Goal: Task Accomplishment & Management: Use online tool/utility

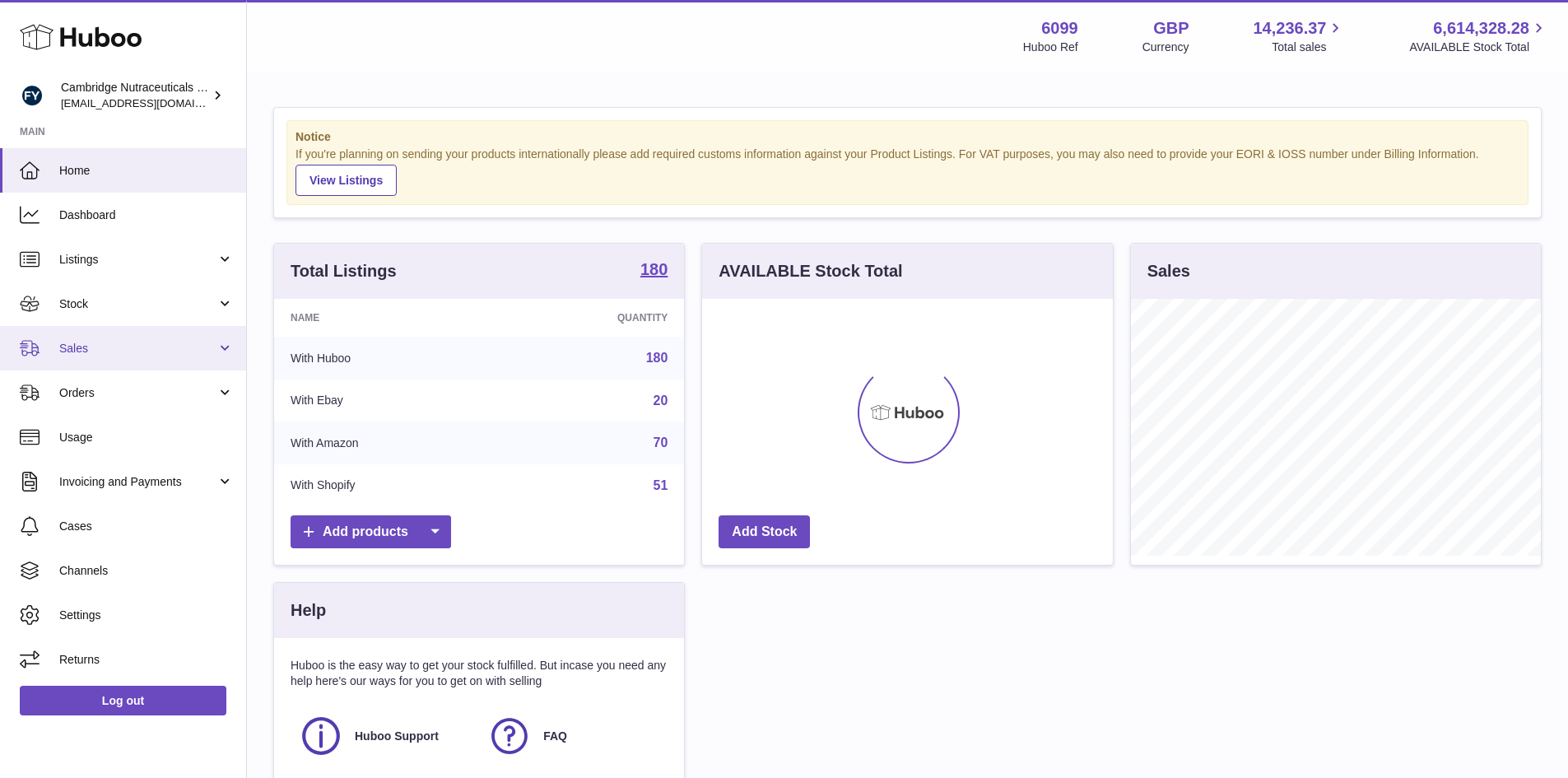
scroll to position [257, 411]
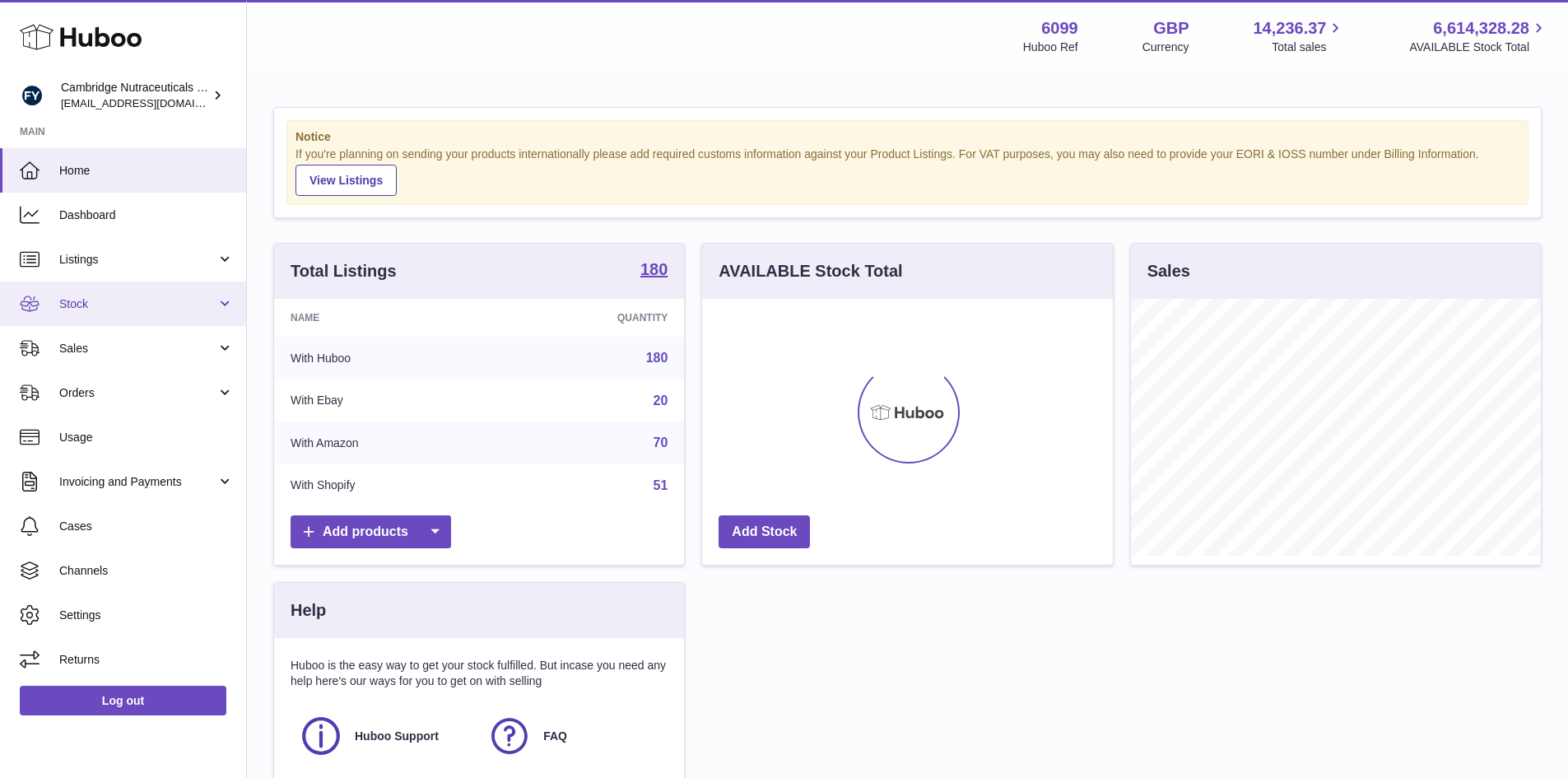
click at [124, 316] on link "Stock" at bounding box center [123, 304] width 246 height 44
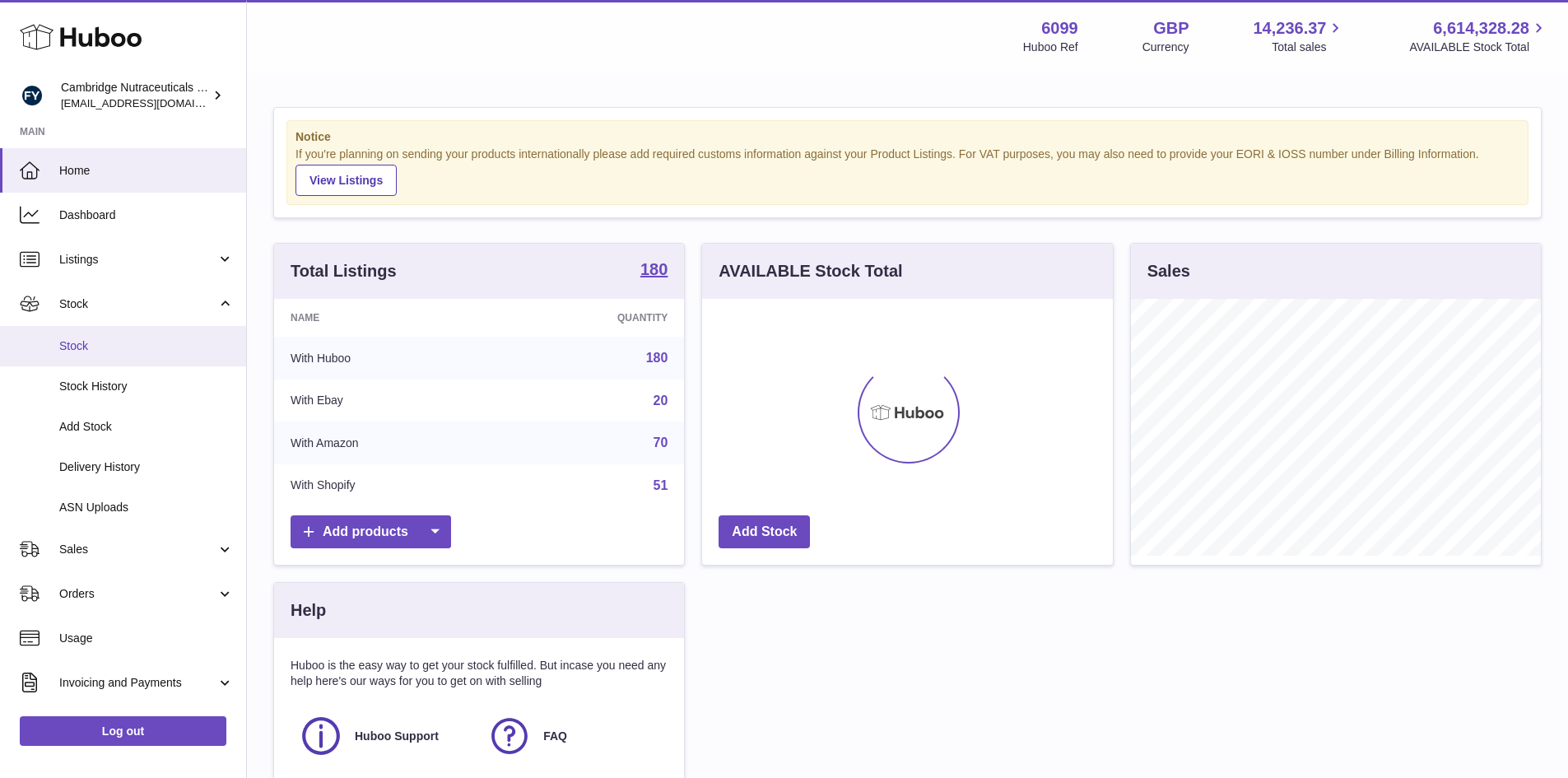
click at [123, 353] on span "Stock" at bounding box center [146, 346] width 174 height 16
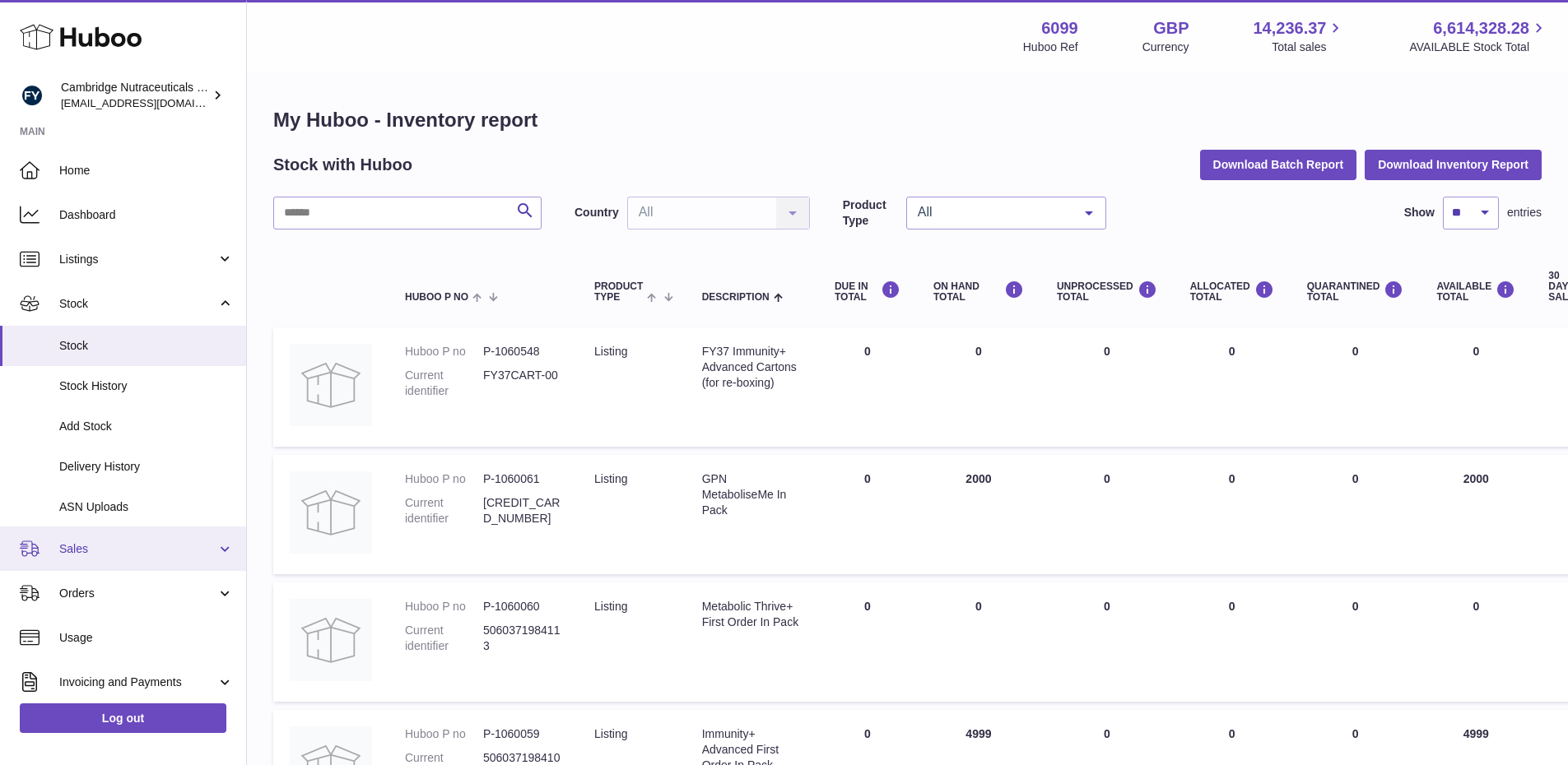
click at [84, 548] on span "Sales" at bounding box center [138, 549] width 157 height 16
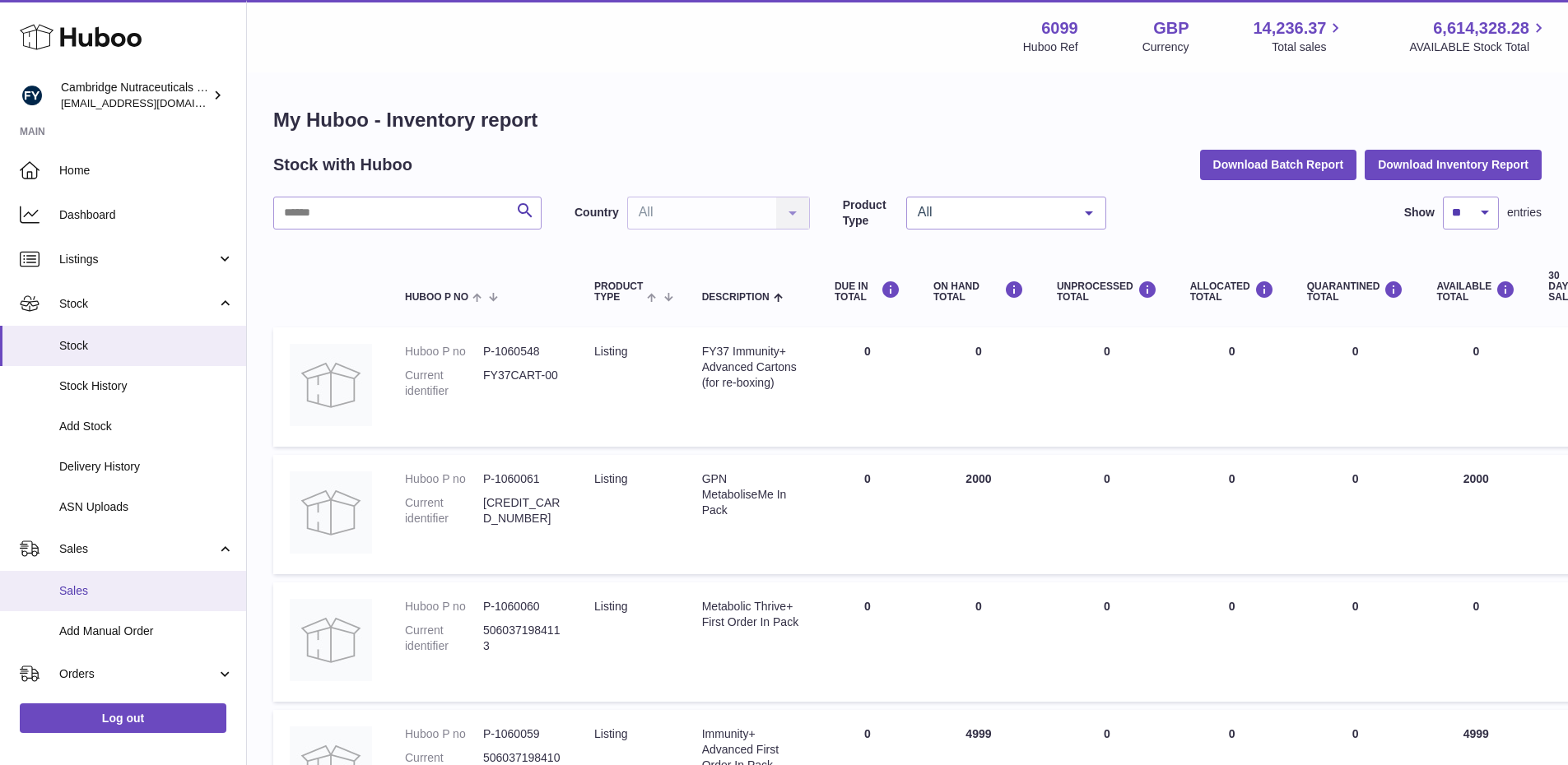
click at [82, 589] on span "Sales" at bounding box center [146, 591] width 174 height 16
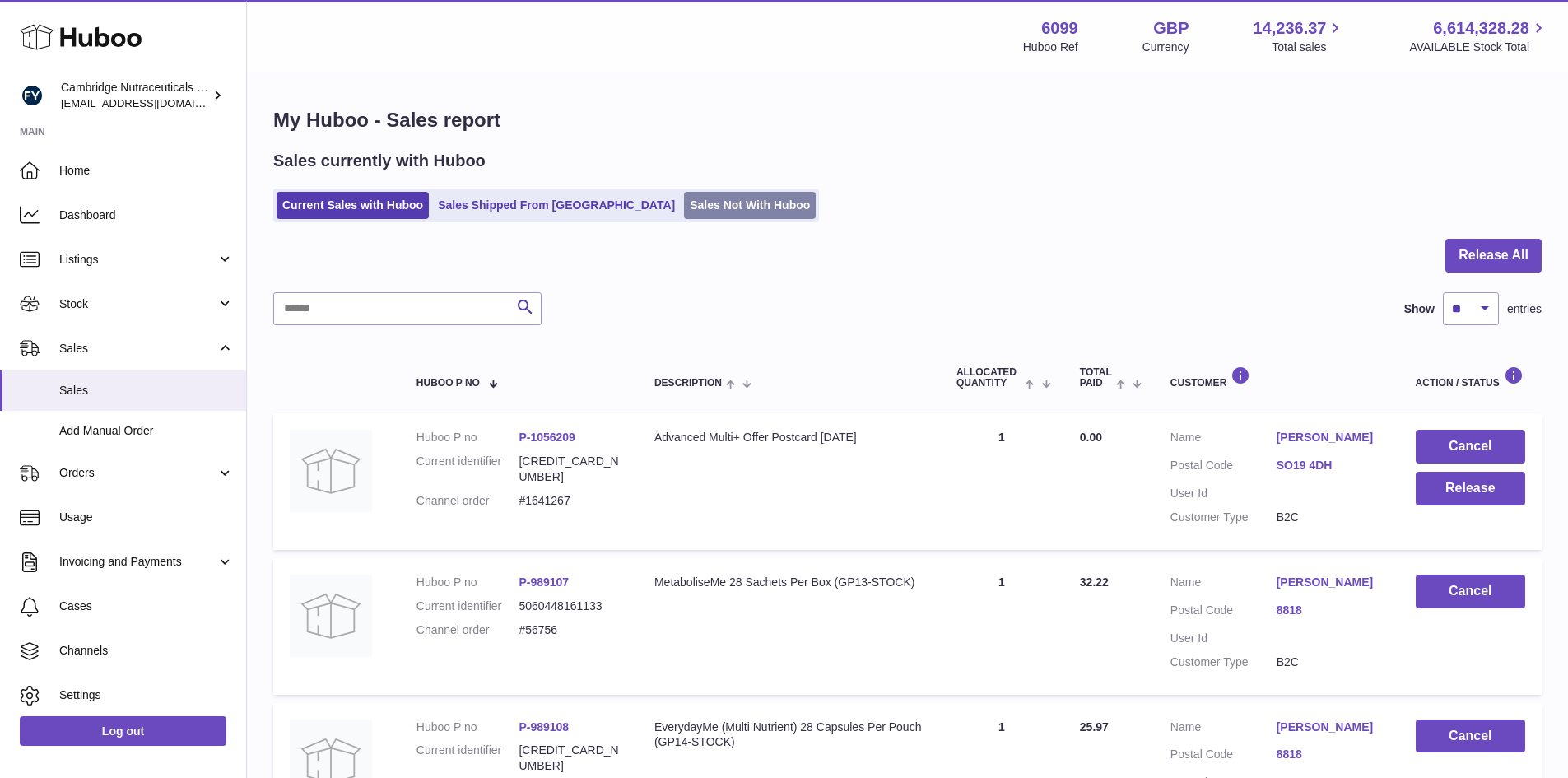
click at [684, 194] on link "Sales Not With Huboo" at bounding box center [749, 205] width 132 height 27
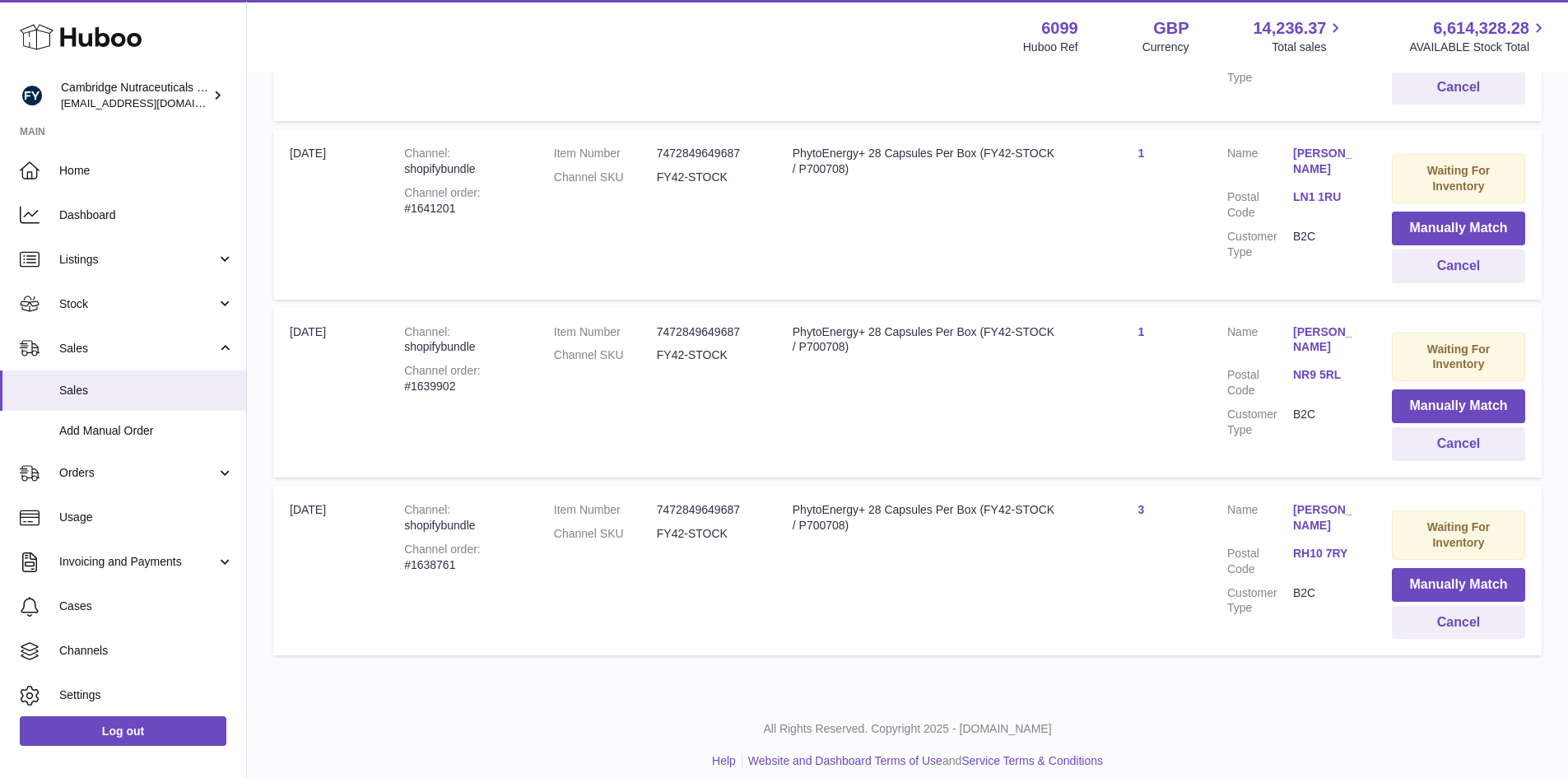
scroll to position [504, 0]
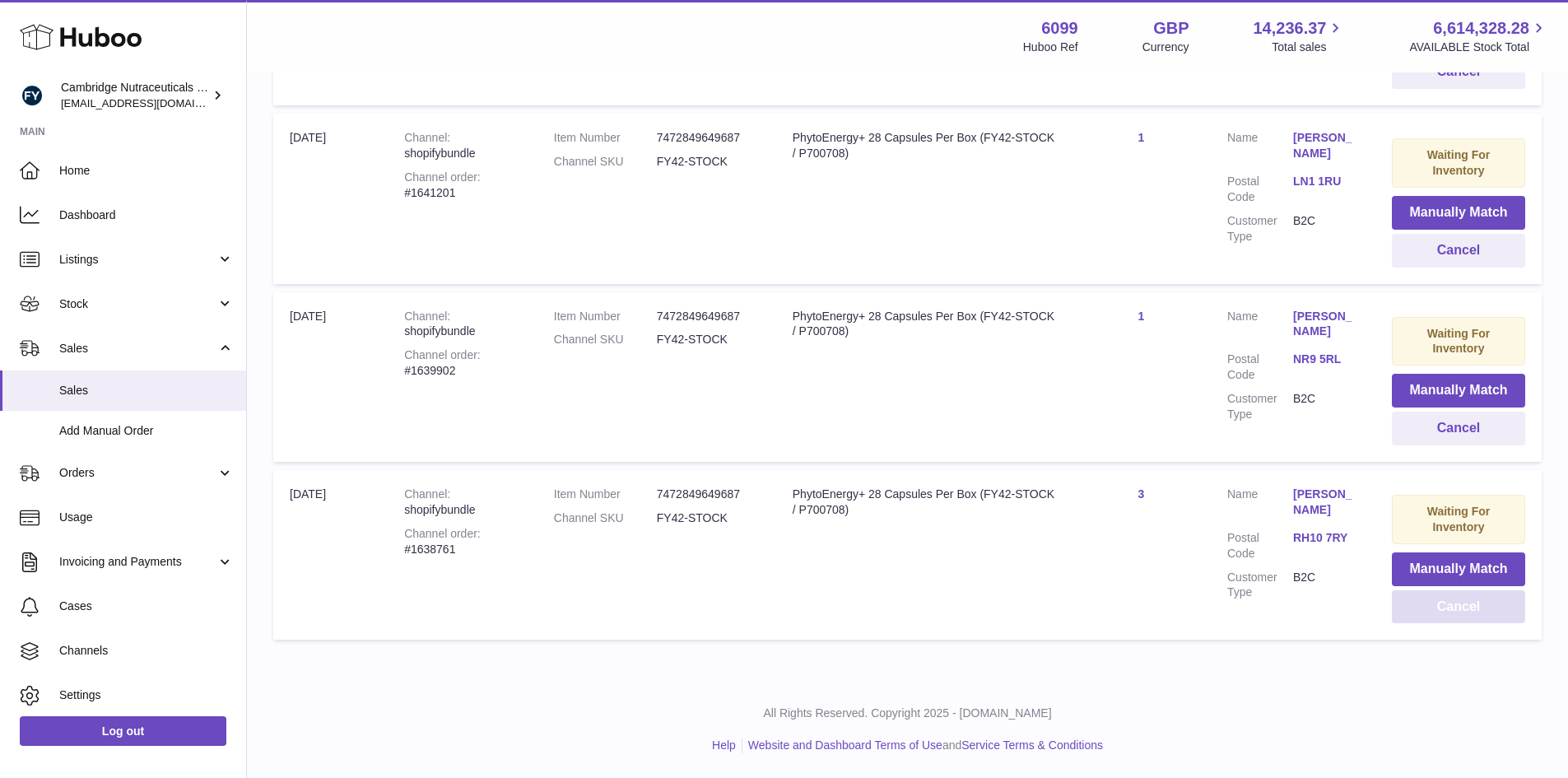
click at [1462, 608] on button "Cancel" at bounding box center [1458, 606] width 133 height 34
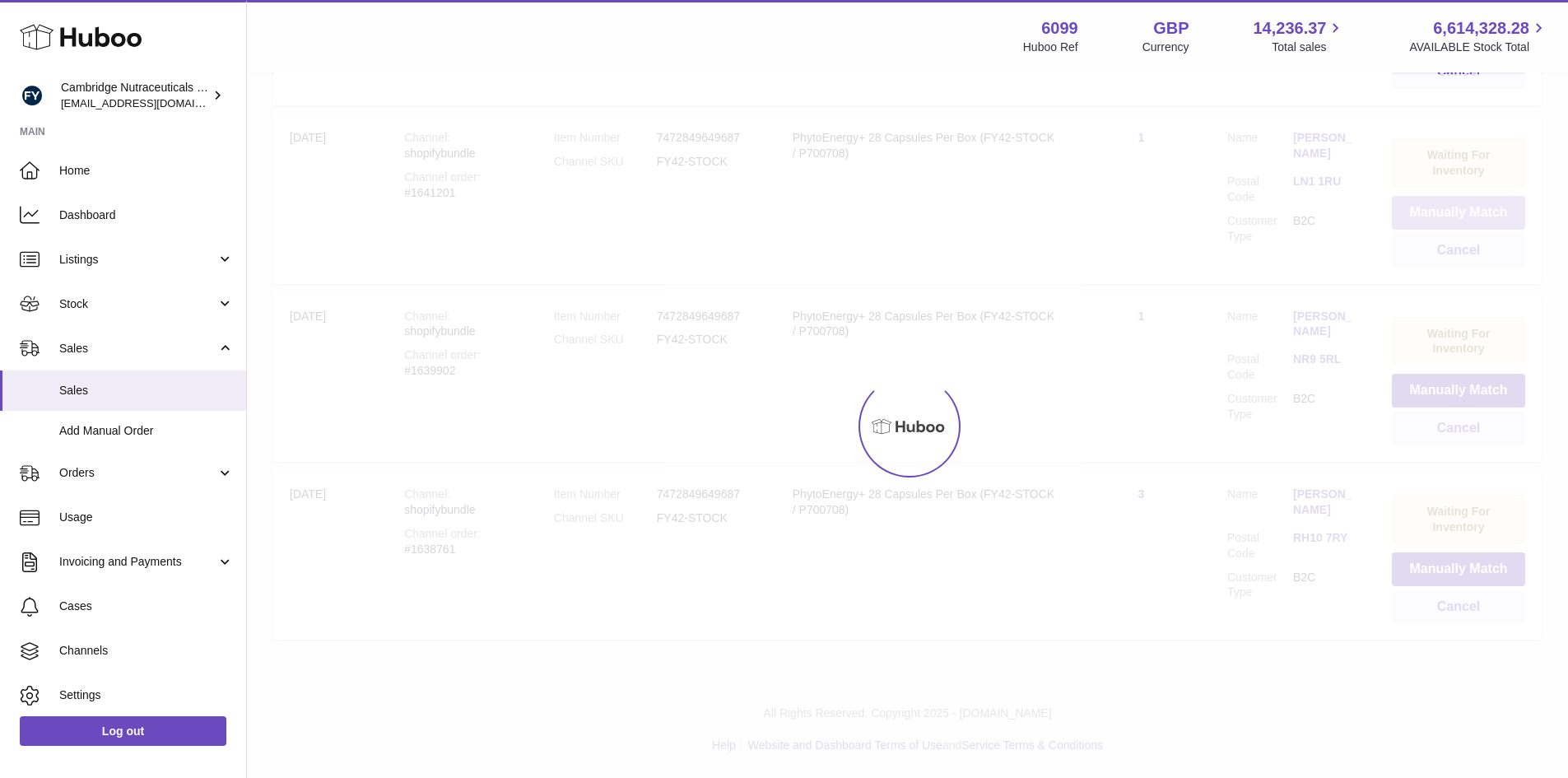
scroll to position [326, 0]
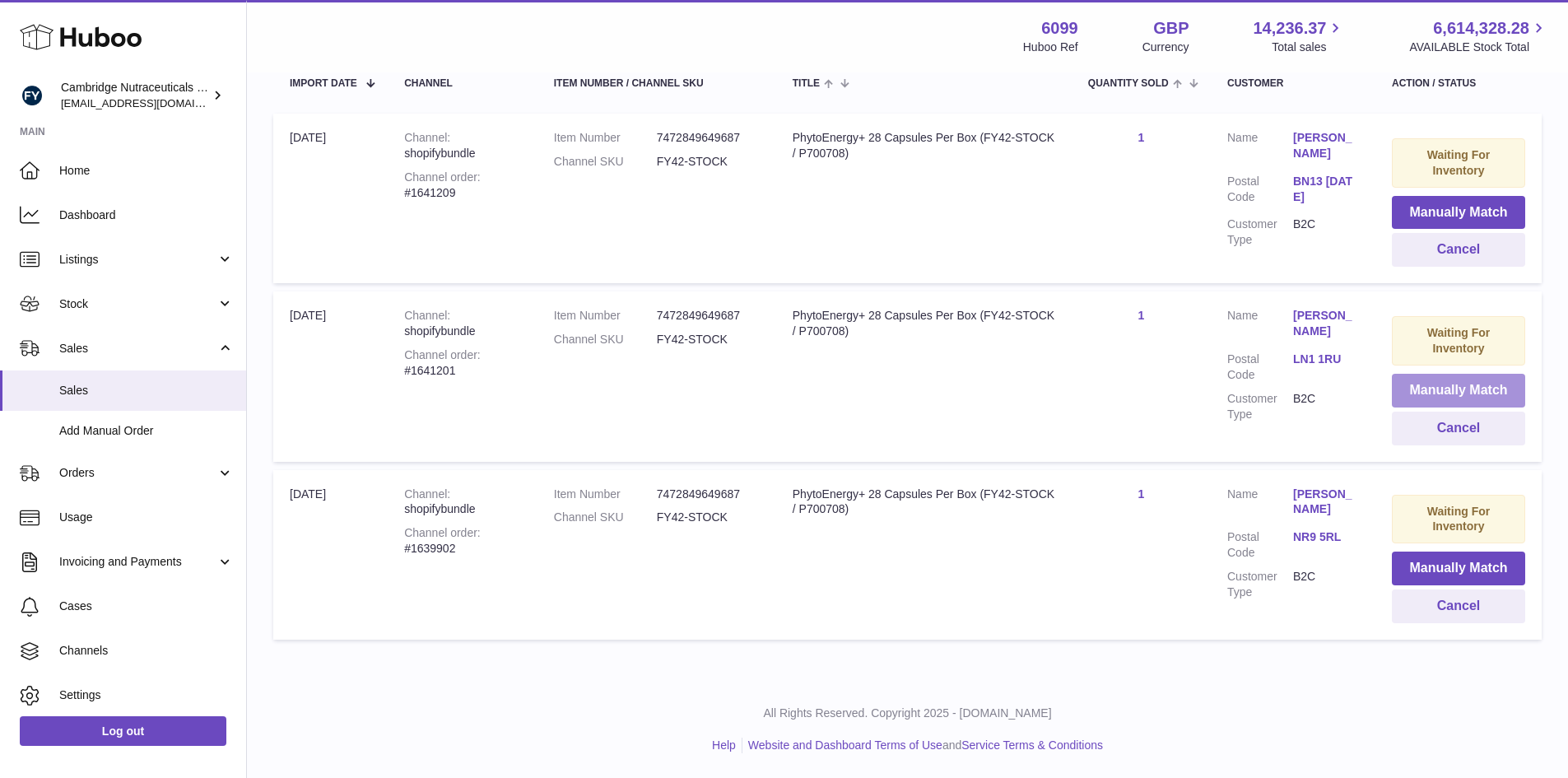
click at [1430, 390] on button "Manually Match" at bounding box center [1458, 390] width 133 height 34
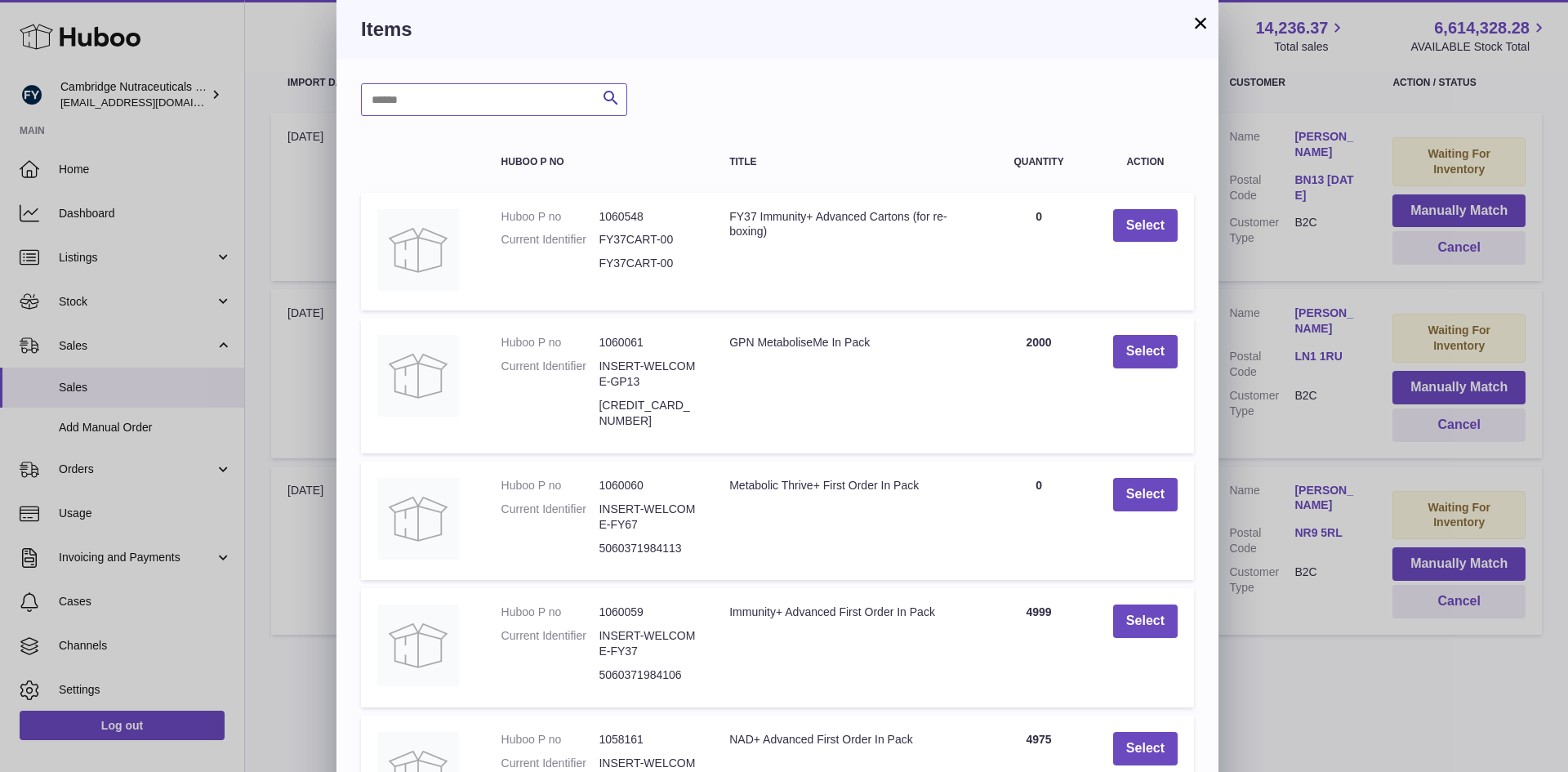
click at [504, 94] on input "text" at bounding box center [494, 100] width 267 height 33
type input "*****"
click at [610, 93] on icon "submit" at bounding box center [610, 98] width 19 height 20
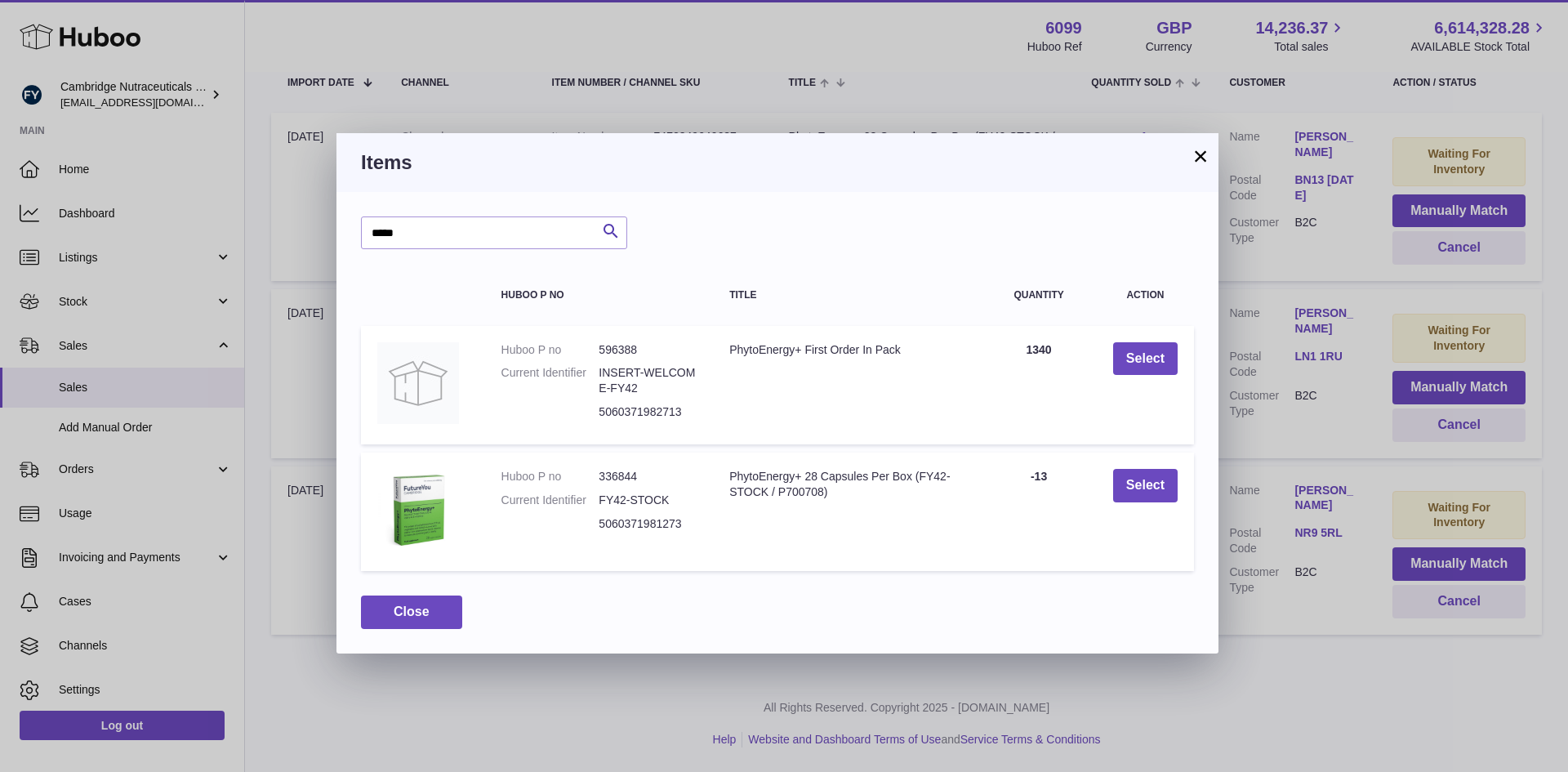
click at [1196, 152] on button "×" at bounding box center [1200, 156] width 19 height 19
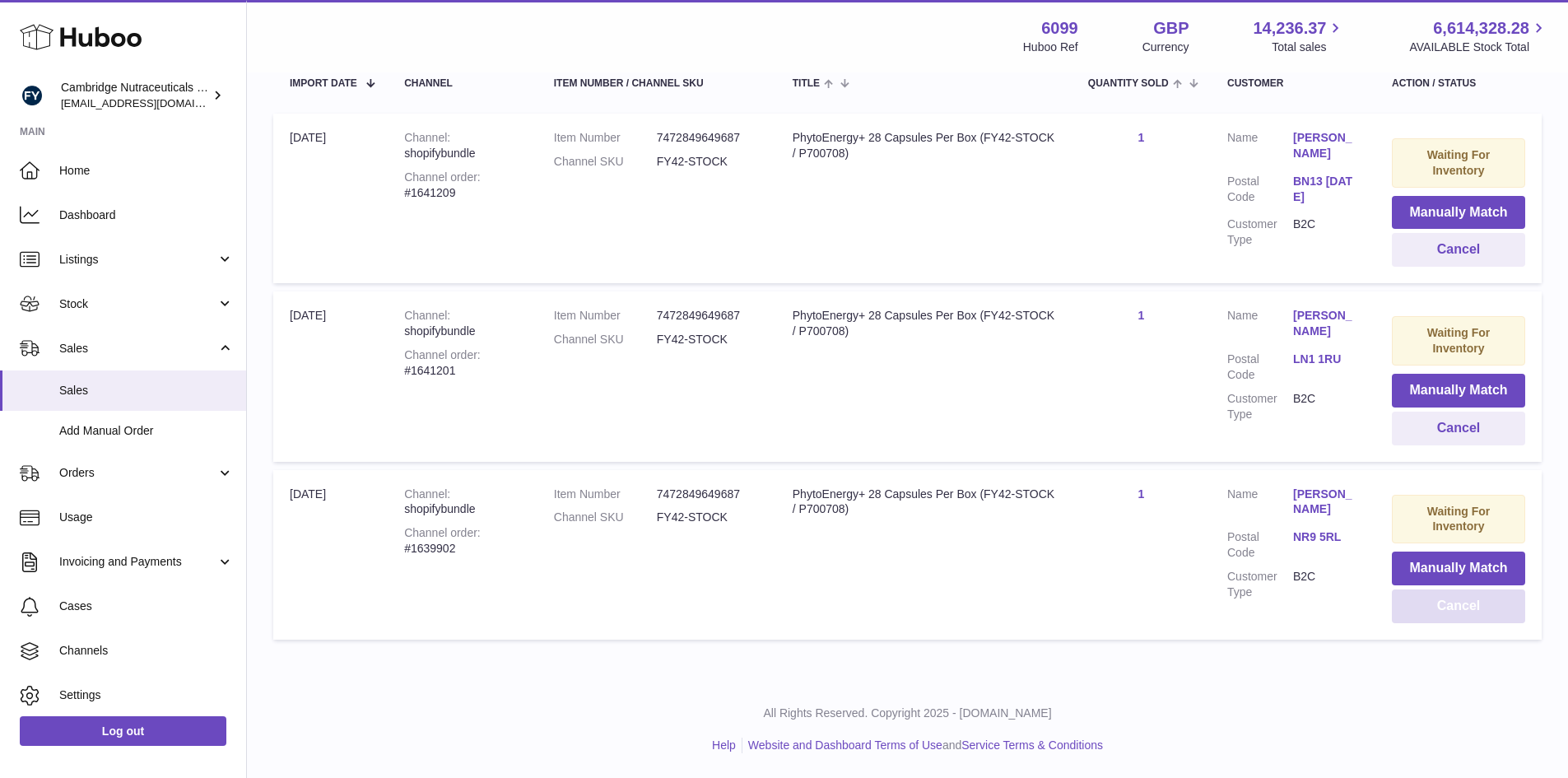
click at [1419, 613] on button "Cancel" at bounding box center [1458, 606] width 133 height 34
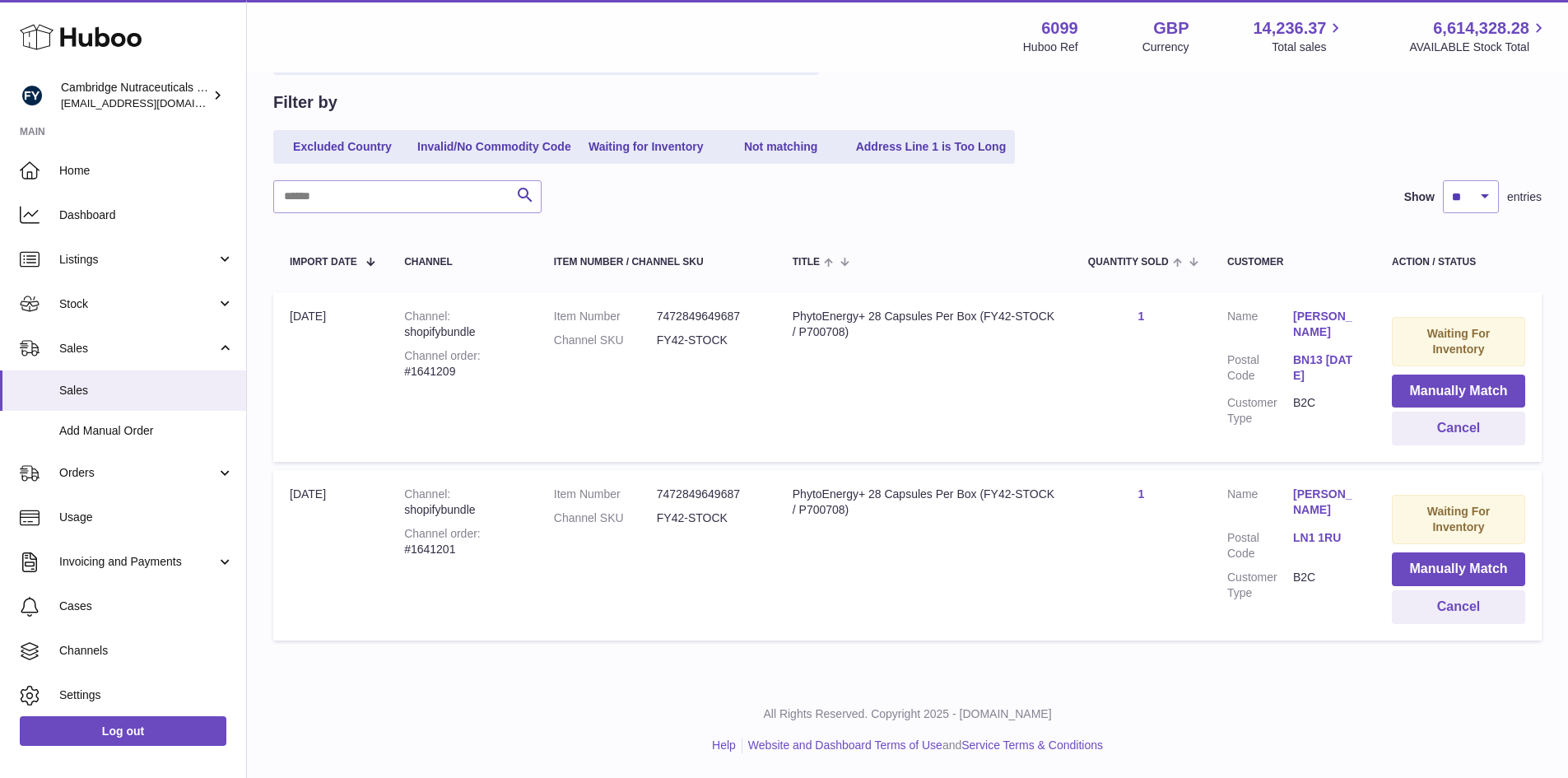
scroll to position [148, 0]
click at [1418, 433] on button "Cancel" at bounding box center [1458, 428] width 133 height 34
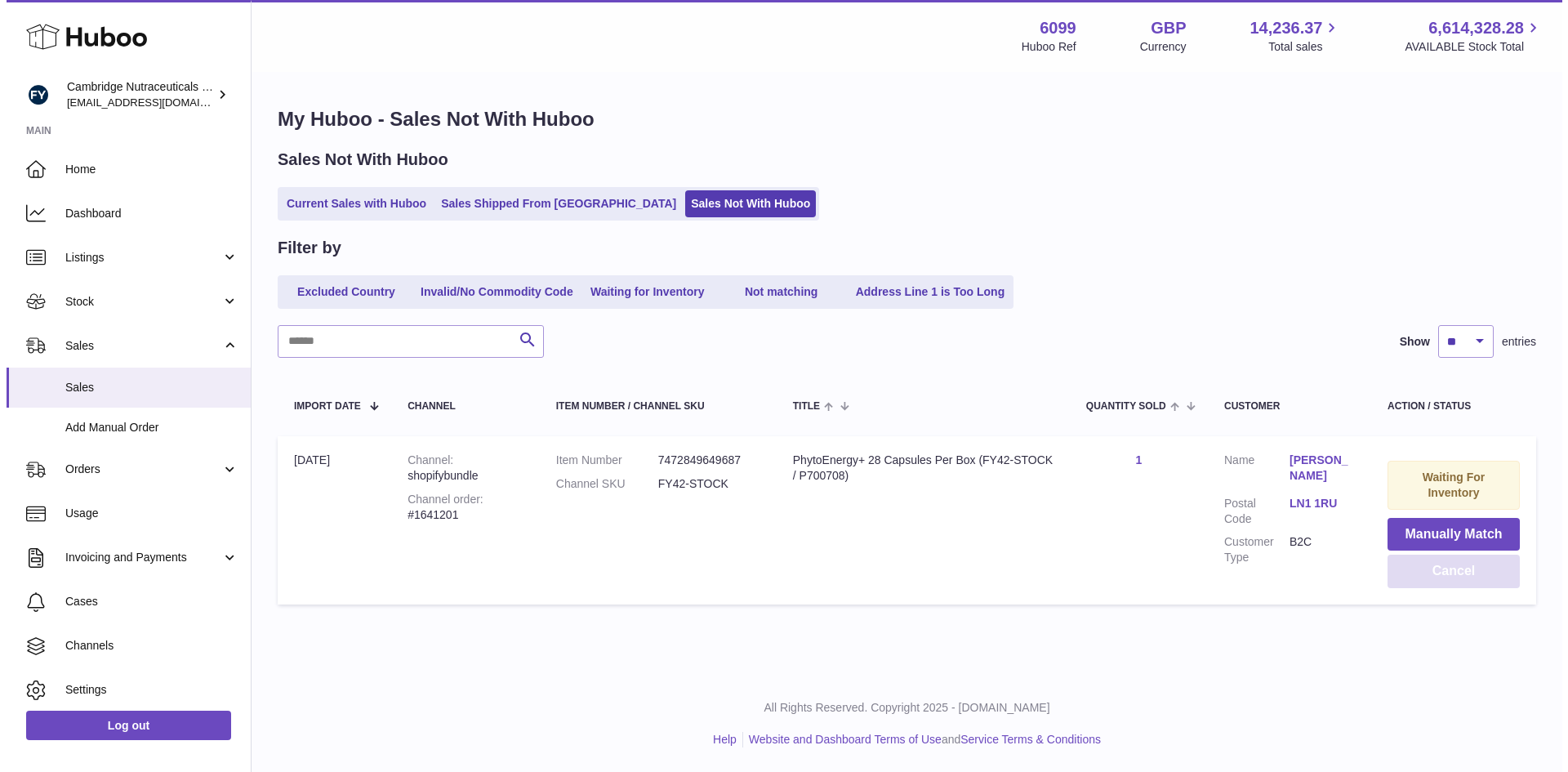
scroll to position [0, 0]
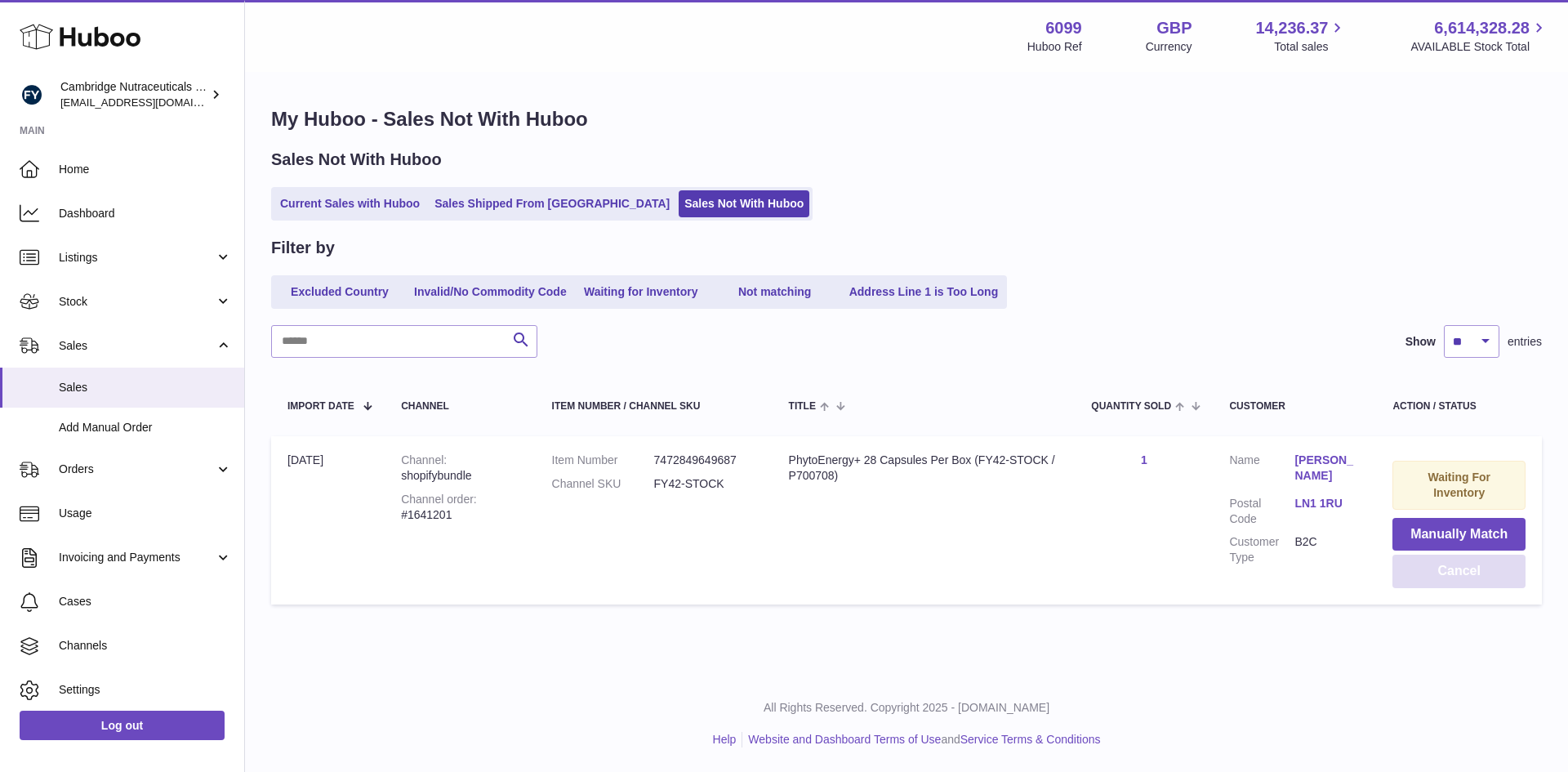
click at [1419, 571] on button "Cancel" at bounding box center [1459, 571] width 133 height 34
